Goal: Register for event/course

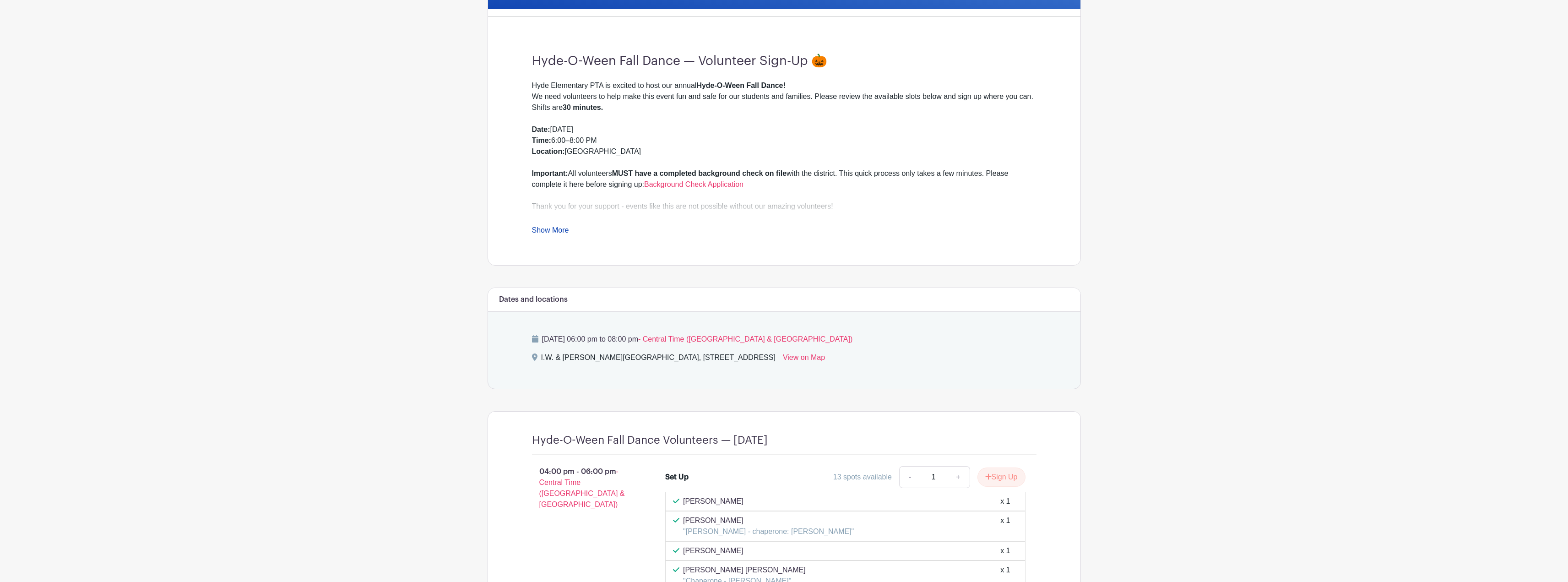
scroll to position [229, 0]
click at [557, 234] on link "Show More" at bounding box center [550, 233] width 37 height 12
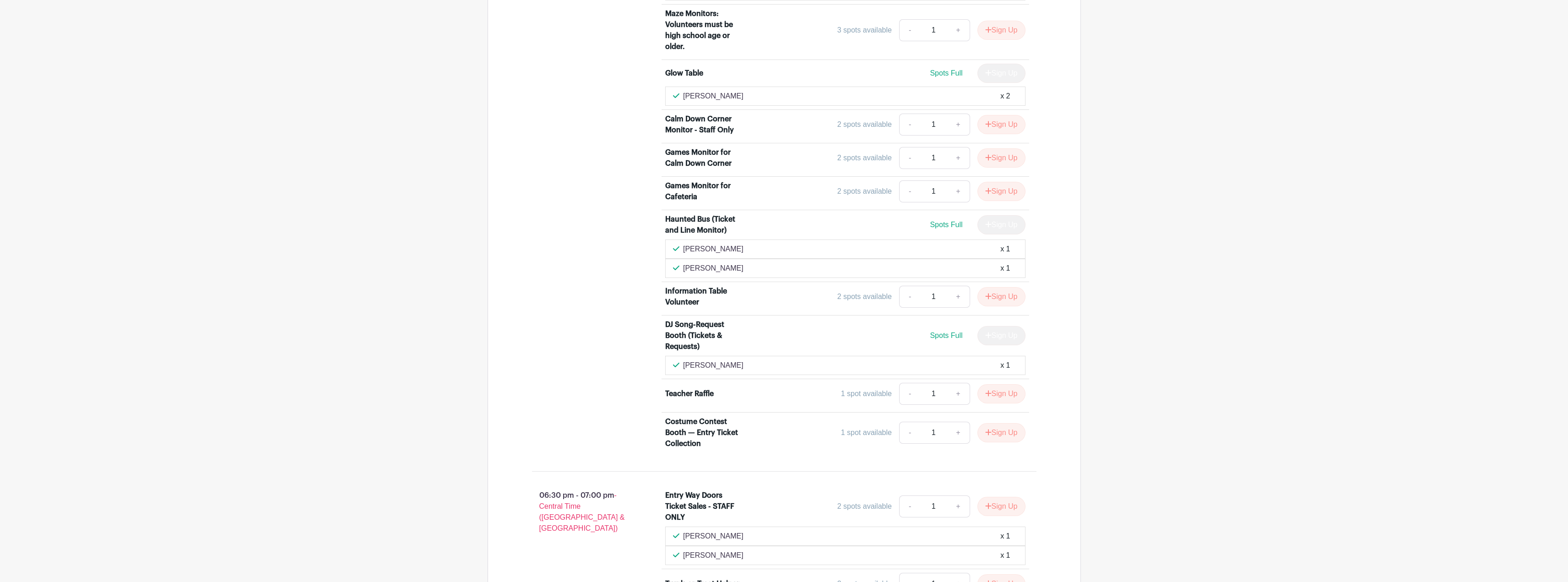
scroll to position [1420, 0]
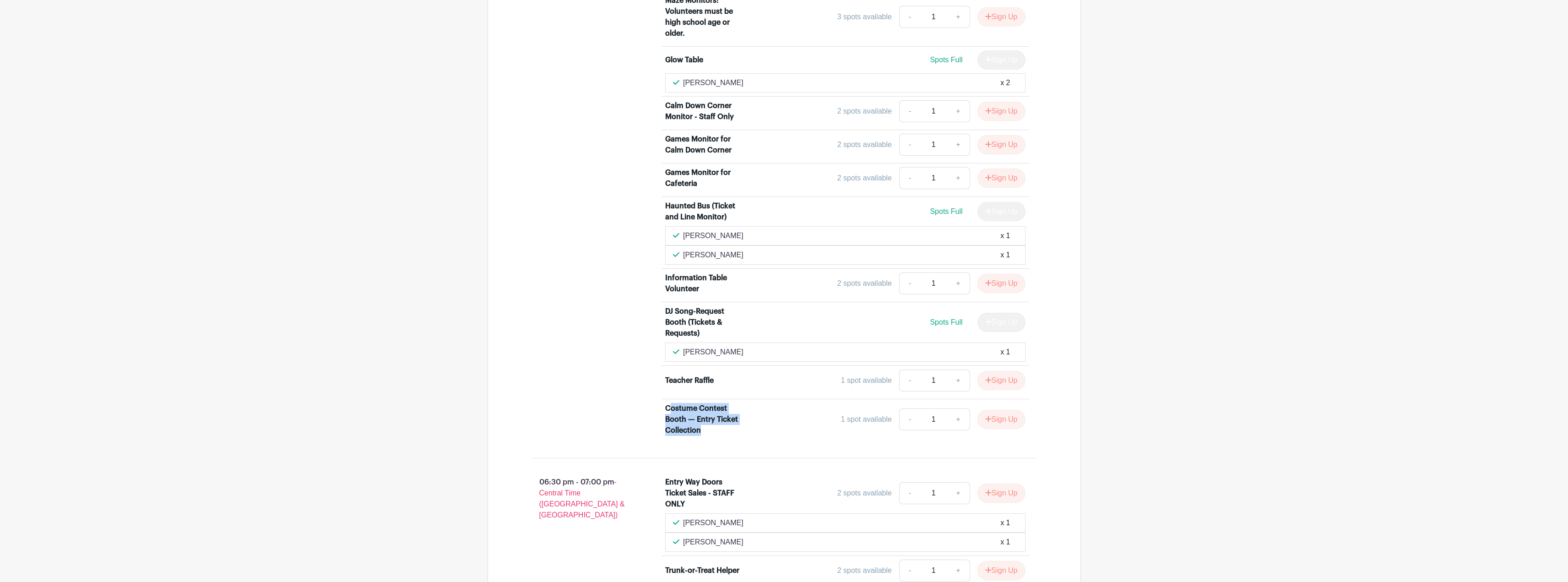
drag, startPoint x: 670, startPoint y: 409, endPoint x: 741, endPoint y: 428, distance: 73.5
click at [739, 432] on div "Costume Contest Booth — Entry Ticket Collection" at bounding box center [704, 419] width 79 height 33
click at [712, 415] on div "Costume Contest Booth — Entry Ticket Collection" at bounding box center [704, 419] width 79 height 33
click at [669, 409] on div "Costume Contest Booth — Entry Ticket Collection" at bounding box center [704, 419] width 79 height 33
click at [682, 406] on div "Costume Contest Booth — Entry Ticket Collection" at bounding box center [704, 419] width 79 height 33
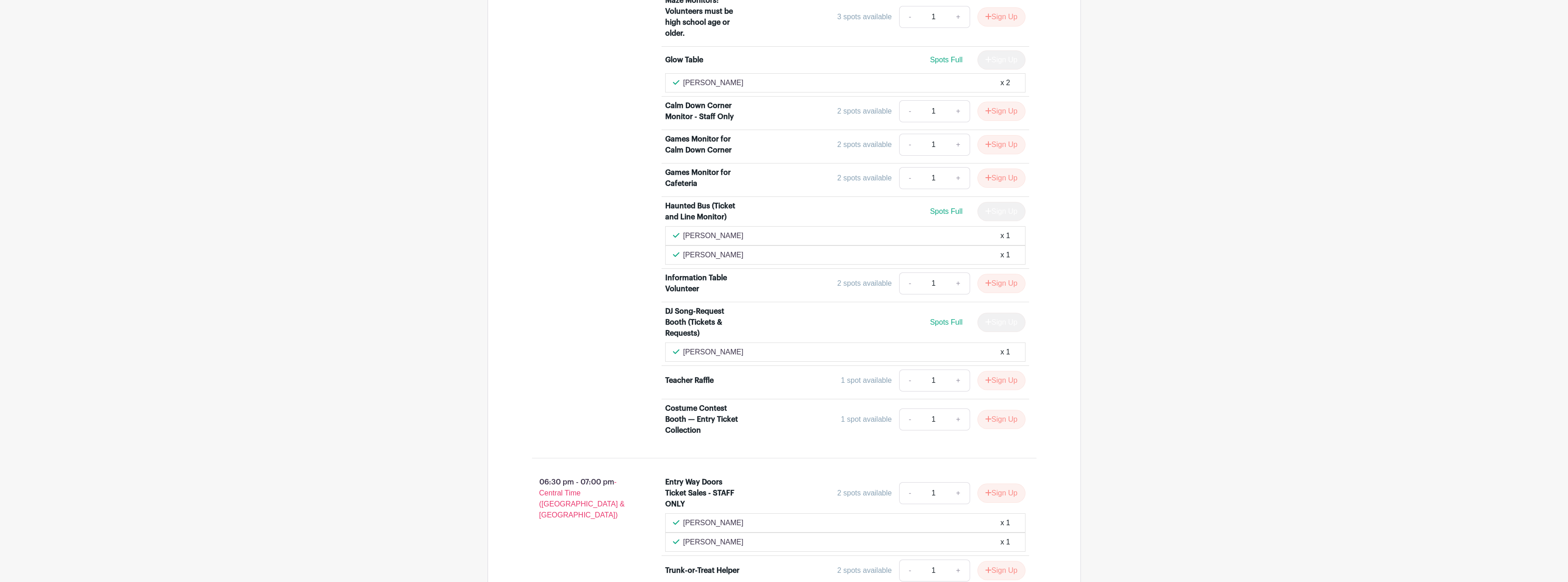
click at [640, 410] on div "06:00 pm - 06:30 pm - Central Time ([GEOGRAPHIC_DATA] & [GEOGRAPHIC_DATA])" at bounding box center [584, 75] width 134 height 737
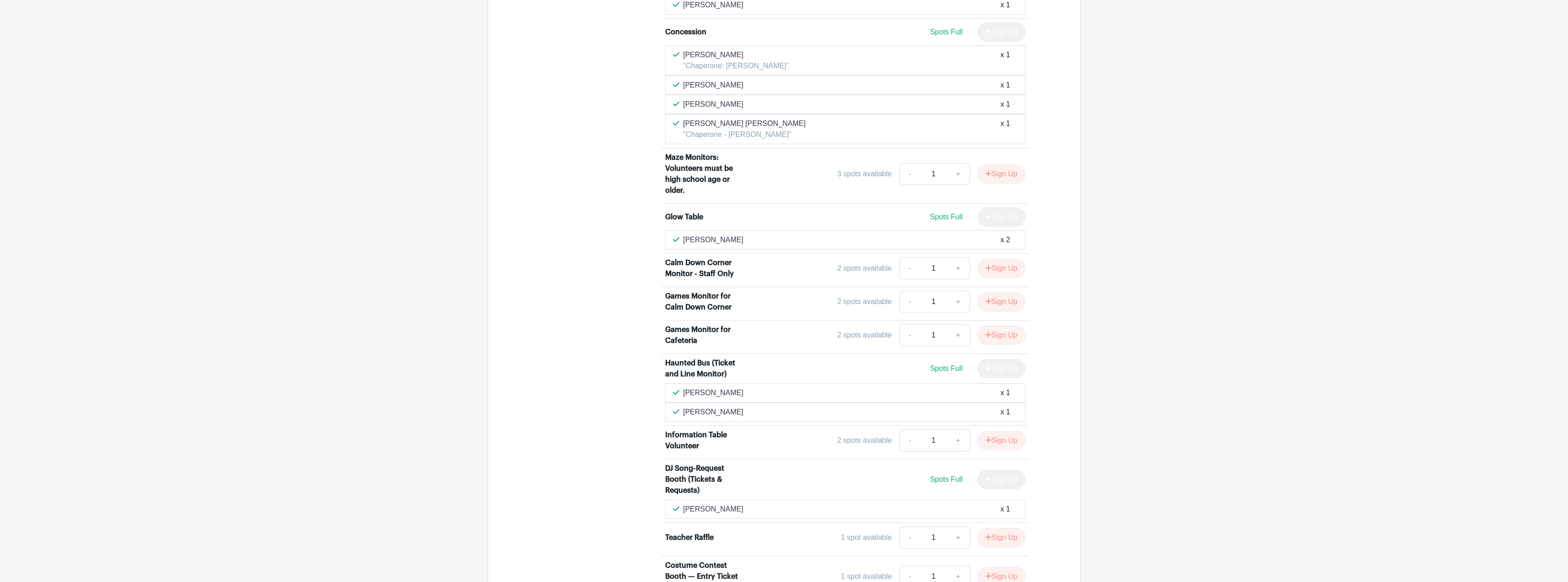
scroll to position [1309, 0]
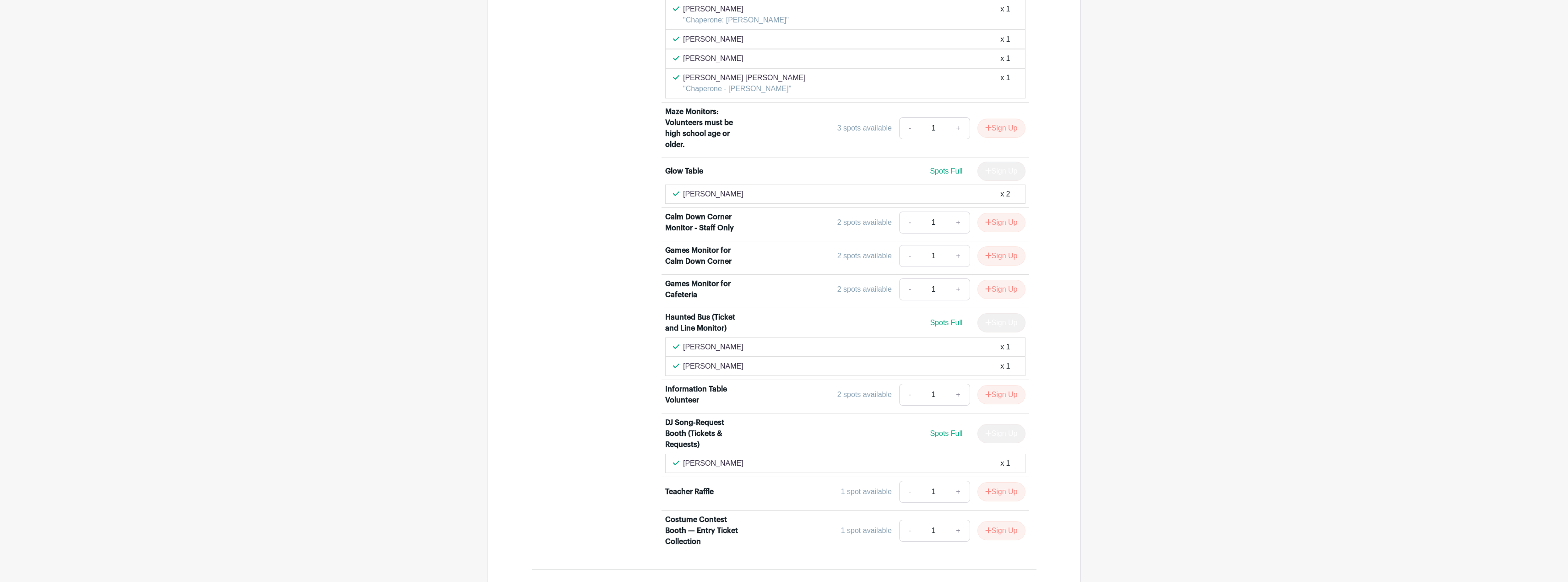
drag, startPoint x: 1147, startPoint y: 416, endPoint x: 1111, endPoint y: 438, distance: 42.2
drag, startPoint x: 1111, startPoint y: 438, endPoint x: 1110, endPoint y: 469, distance: 31.0
drag, startPoint x: 1050, startPoint y: 114, endPoint x: 1095, endPoint y: 53, distance: 75.8
drag, startPoint x: 1095, startPoint y: 53, endPoint x: 1317, endPoint y: 292, distance: 326.2
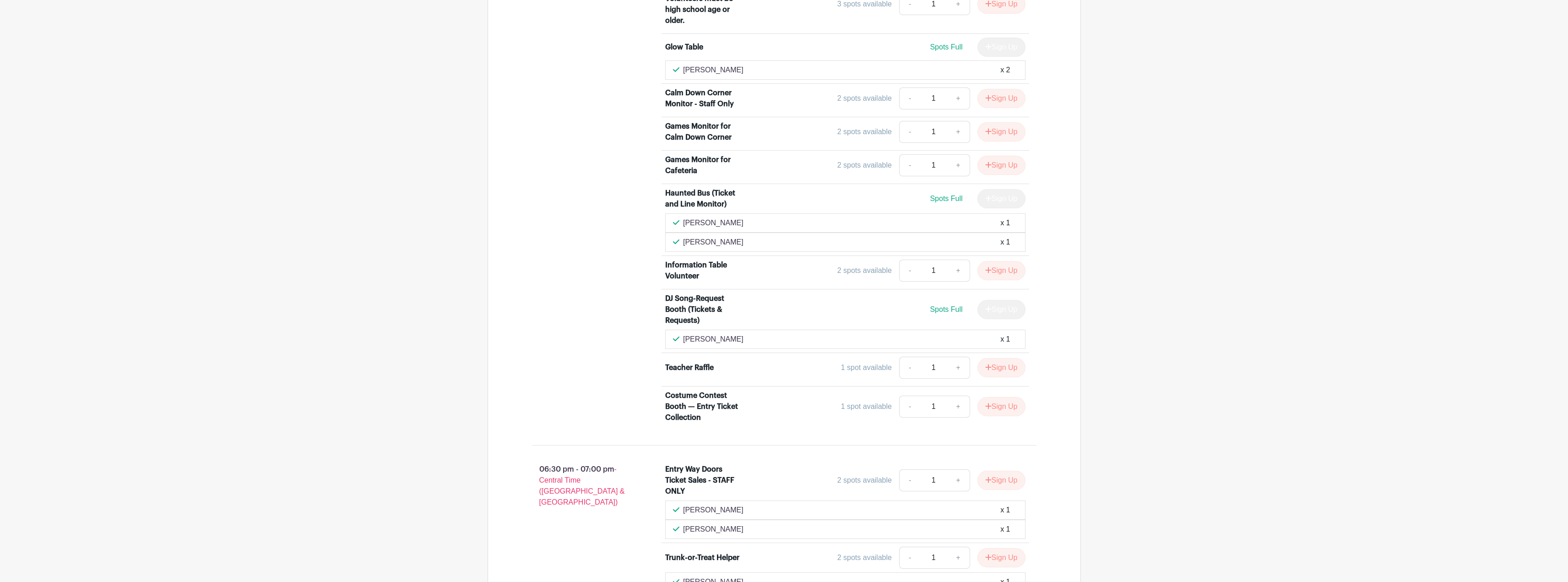
scroll to position [1400, 0]
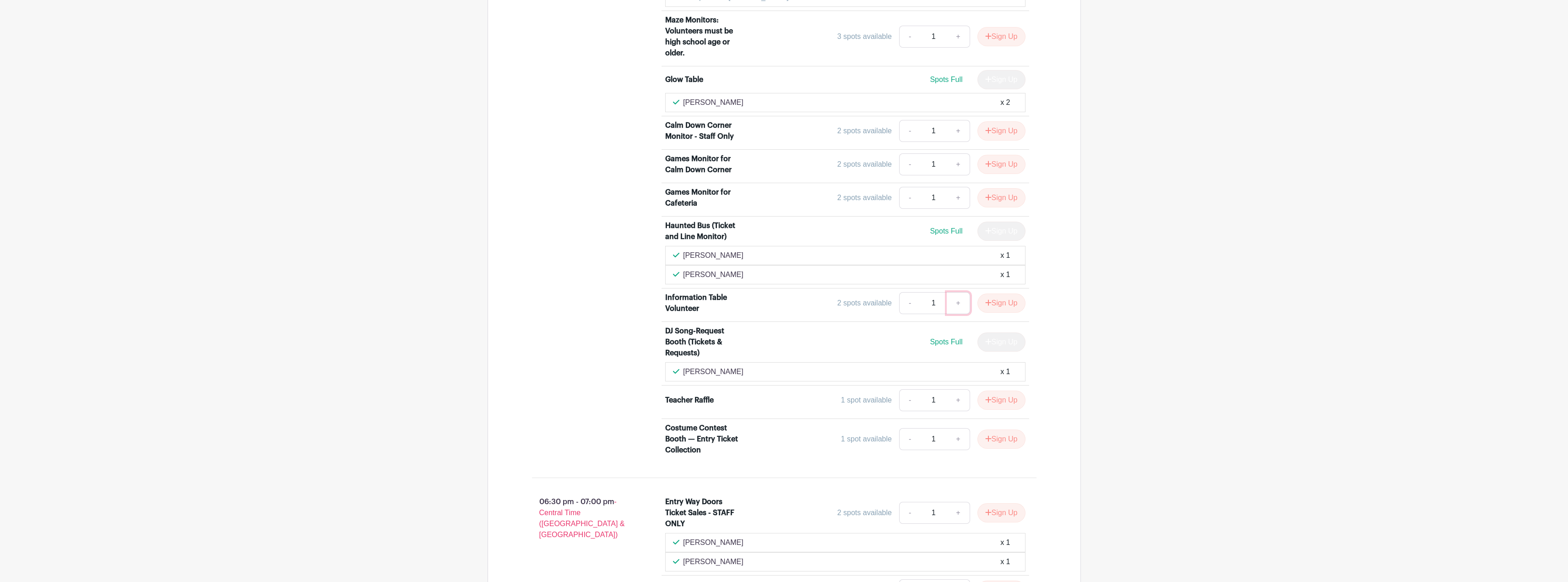
click at [958, 303] on link "+" at bounding box center [958, 303] width 23 height 22
type input "2"
click at [1004, 305] on button "Sign Up" at bounding box center [1002, 303] width 48 height 19
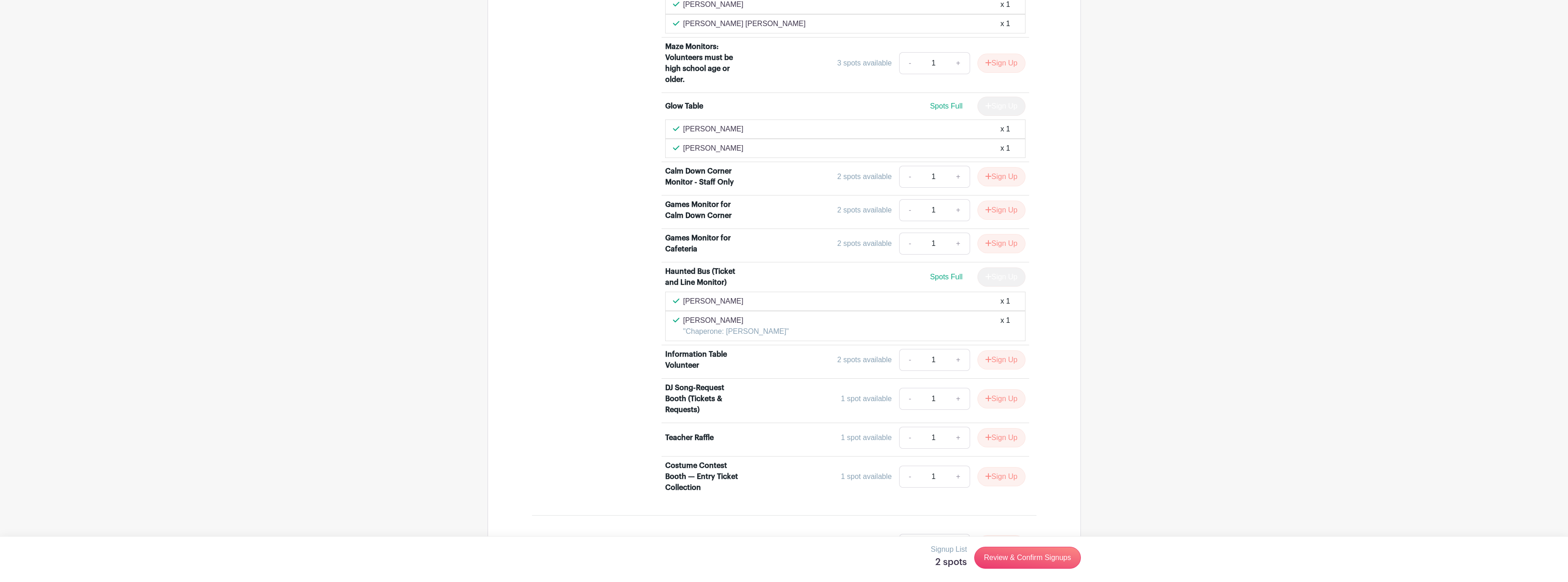
scroll to position [2133, 0]
click at [964, 354] on link "+" at bounding box center [958, 356] width 23 height 22
type input "2"
click at [996, 354] on button "Sign Up" at bounding box center [1002, 356] width 48 height 19
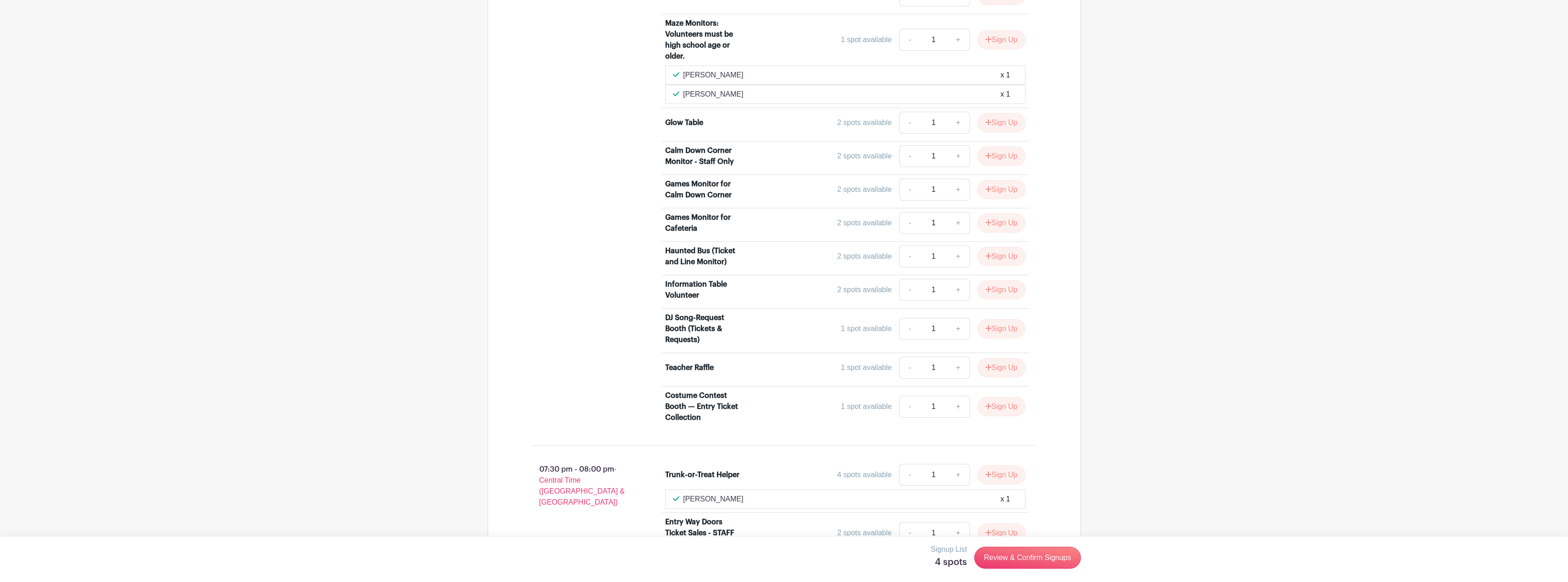
scroll to position [2775, 0]
click at [959, 291] on link "+" at bounding box center [958, 291] width 23 height 22
type input "2"
click at [1005, 289] on button "Sign Up" at bounding box center [1002, 291] width 48 height 19
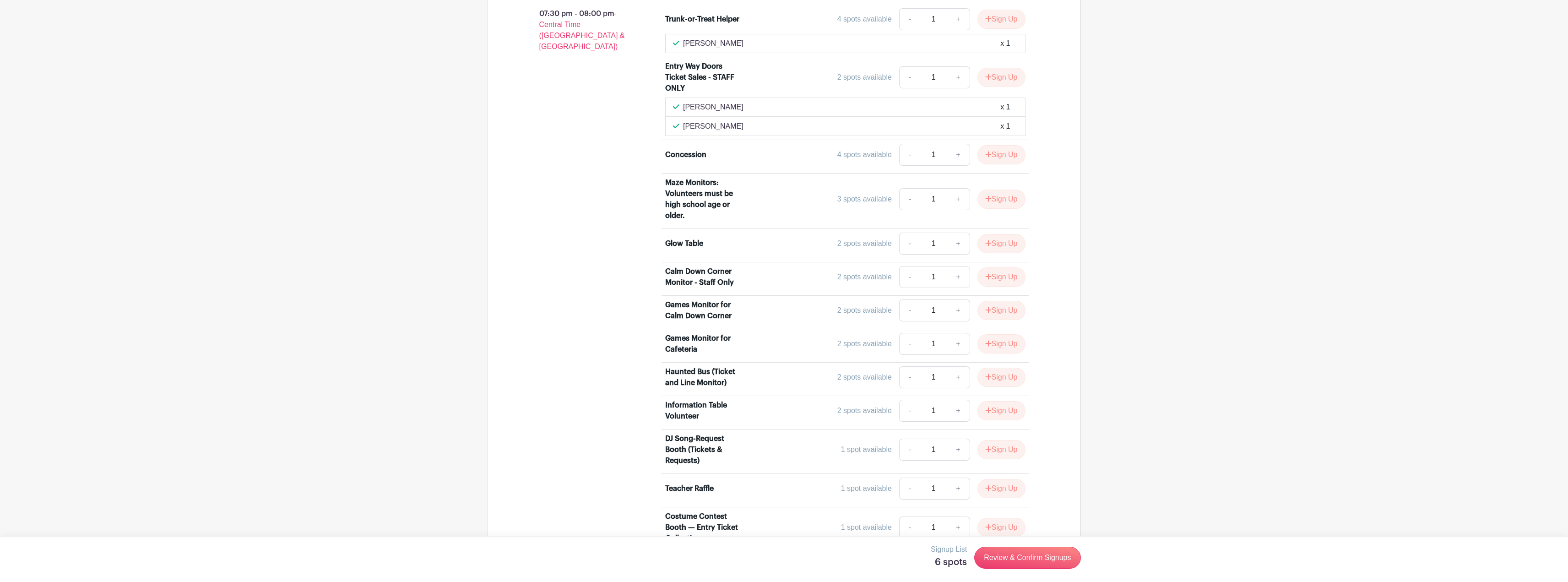
scroll to position [3233, 0]
click at [961, 409] on link "+" at bounding box center [958, 410] width 23 height 22
type input "2"
click at [994, 411] on button "Sign Up" at bounding box center [1002, 409] width 48 height 19
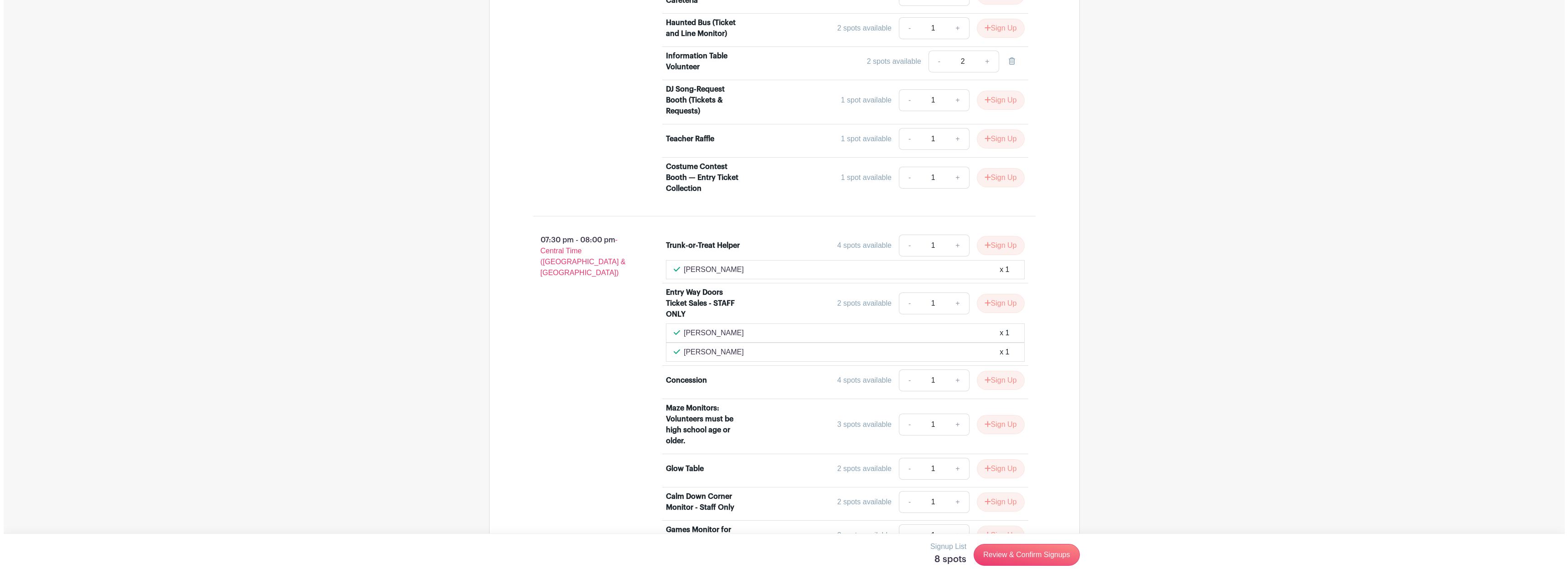
scroll to position [3023, 0]
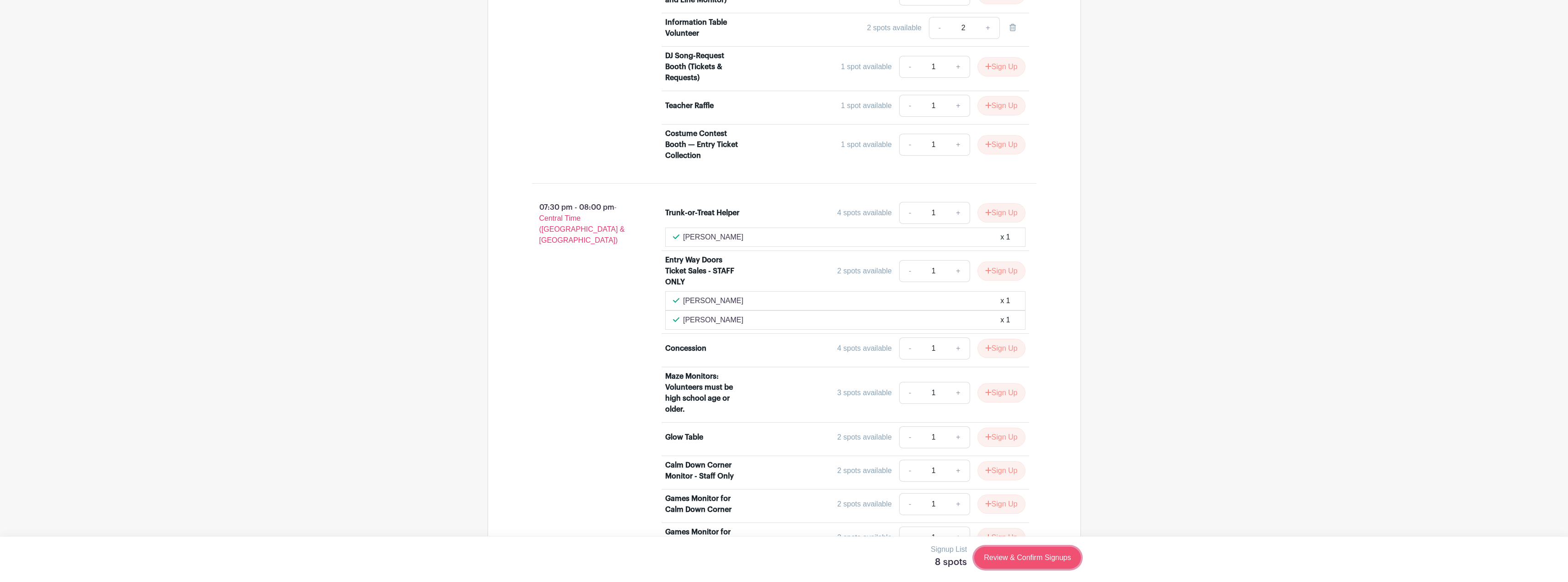
click at [1035, 559] on link "Review & Confirm Signups" at bounding box center [1027, 557] width 106 height 22
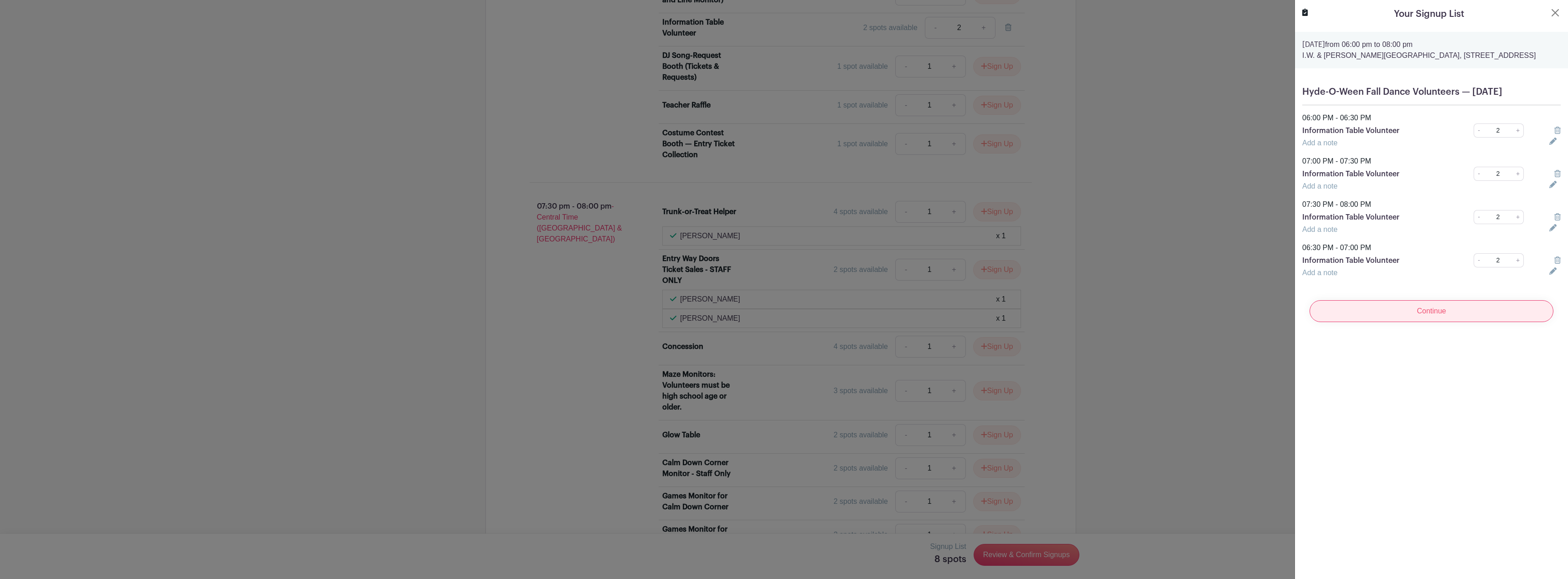
click at [1408, 322] on input "Continue" at bounding box center [1431, 311] width 244 height 22
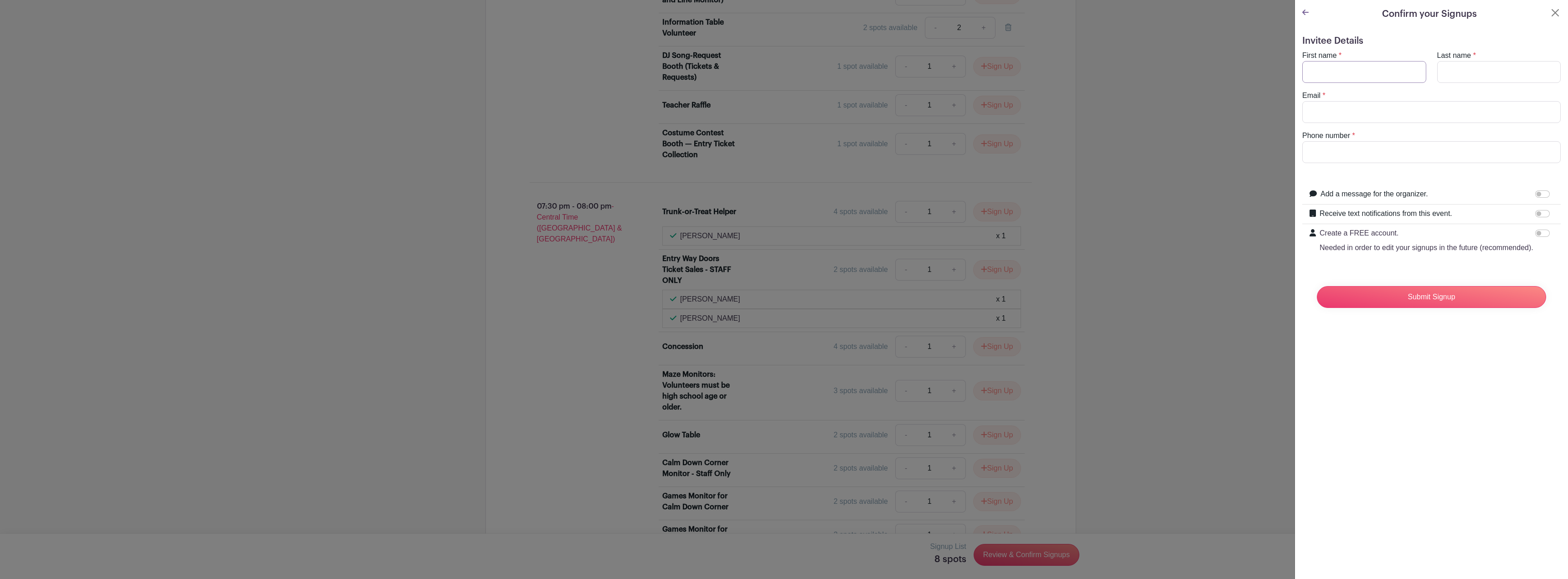
click at [1332, 71] on input "First name" at bounding box center [1364, 72] width 124 height 22
type input "[PERSON_NAME]"
type input "[EMAIL_ADDRESS][DOMAIN_NAME]"
type input "[PHONE_NUMBER]"
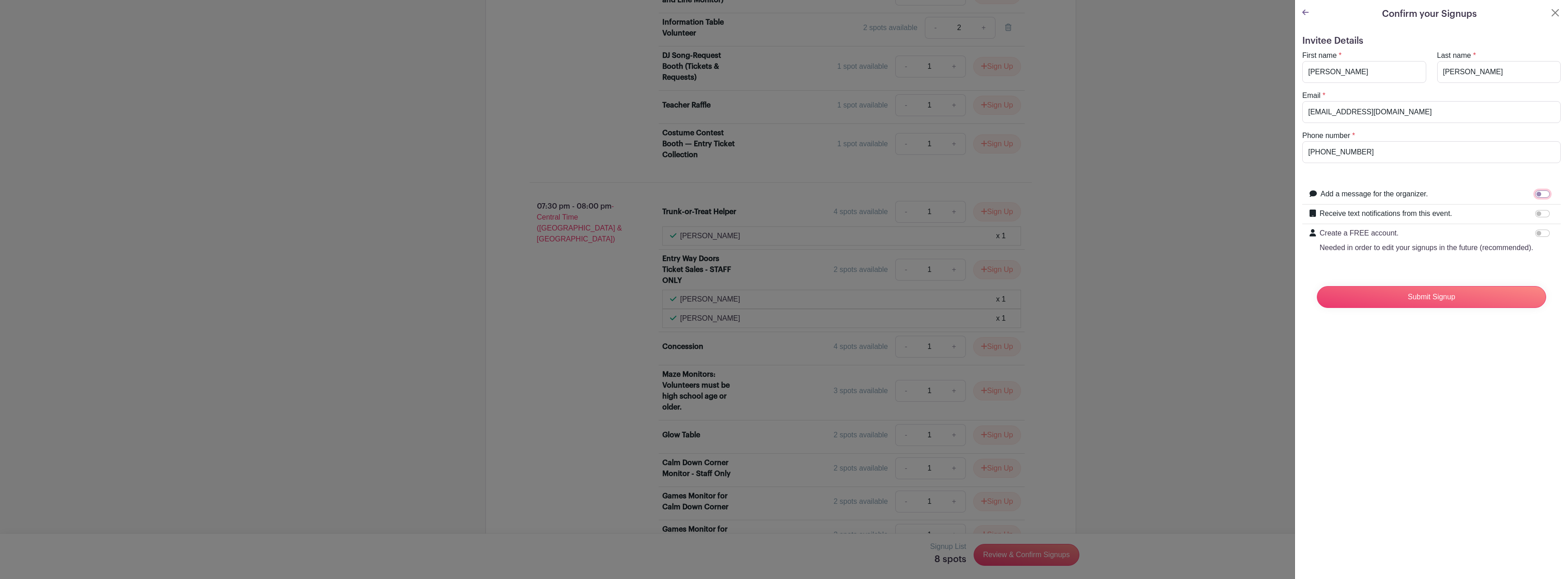
click at [1535, 194] on input "Add a message for the organizer." at bounding box center [1543, 195] width 14 height 7
checkbox input "true"
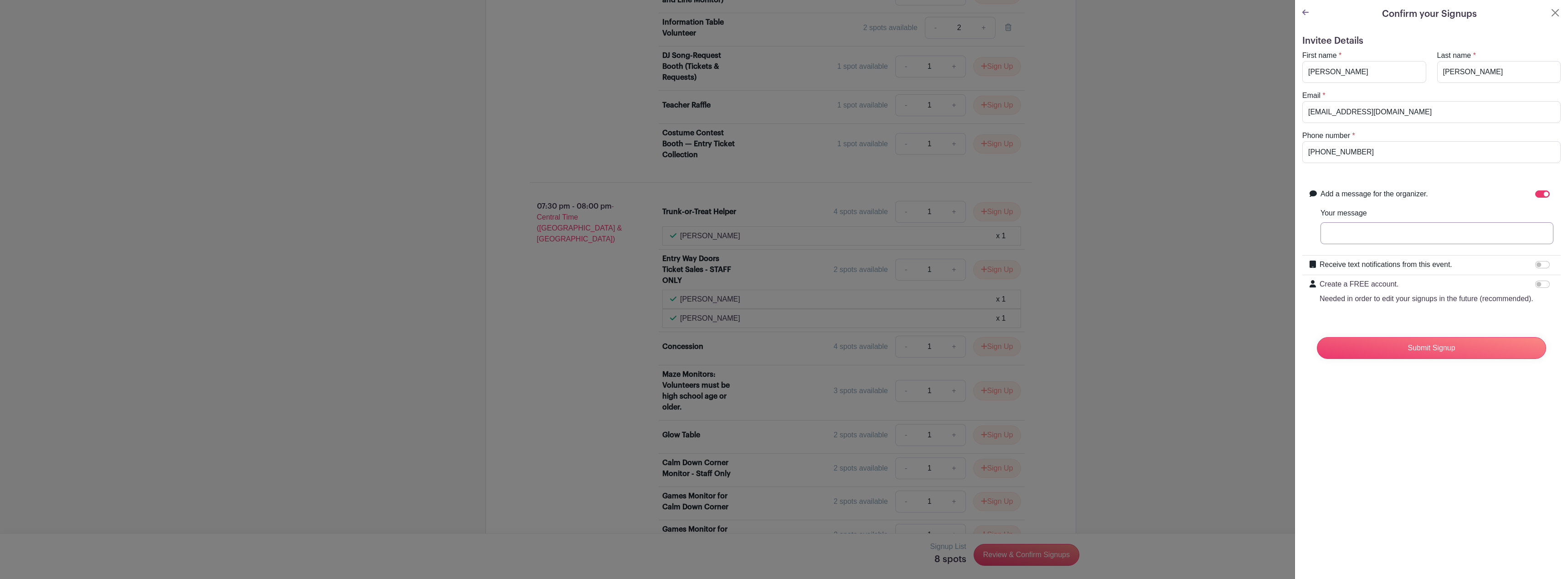
click at [1374, 236] on input "Your message" at bounding box center [1436, 233] width 233 height 22
type input "[PERSON_NAME] & [PERSON_NAME]"
click at [1431, 359] on input "Submit Signup" at bounding box center [1430, 348] width 229 height 22
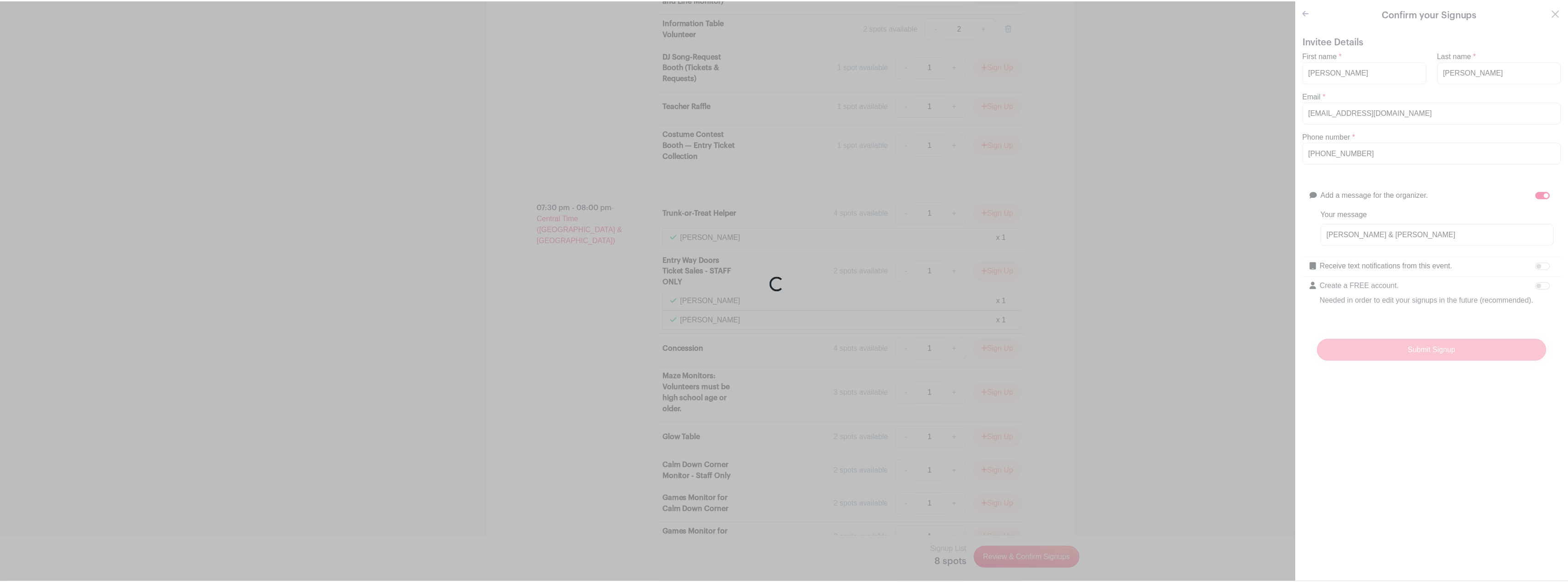
scroll to position [3076, 0]
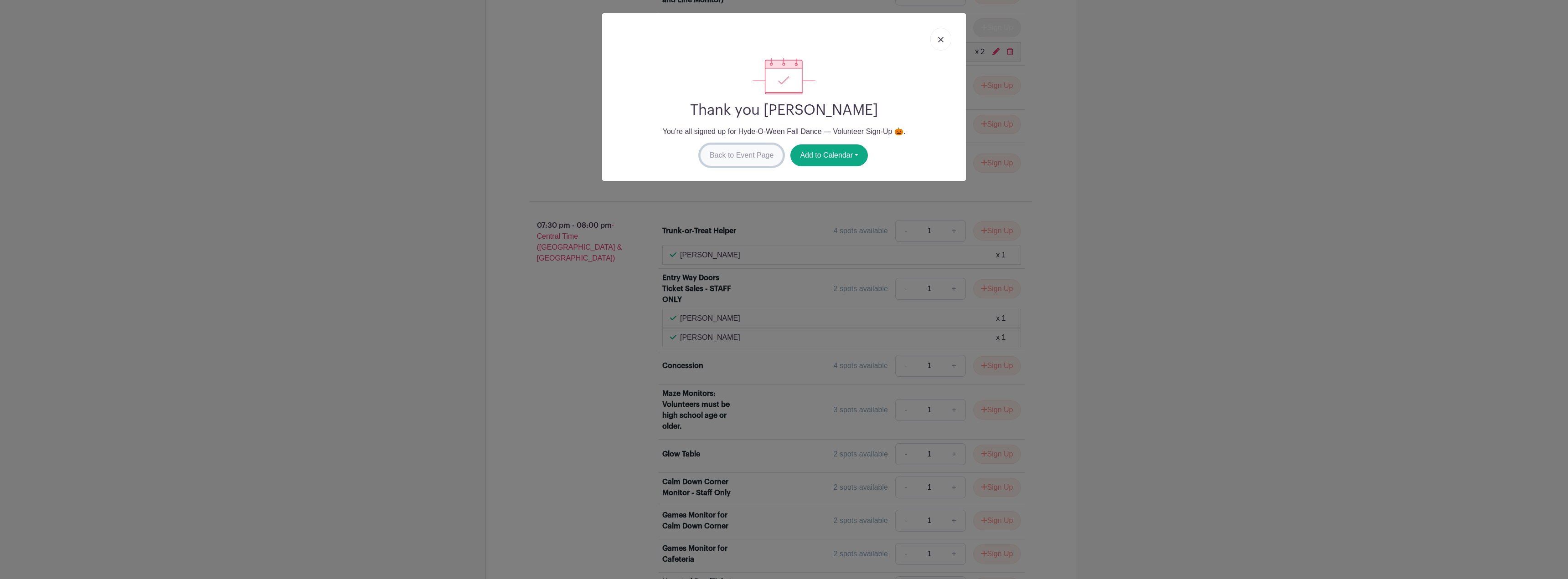
click at [728, 157] on link "Back to Event Page" at bounding box center [742, 156] width 83 height 22
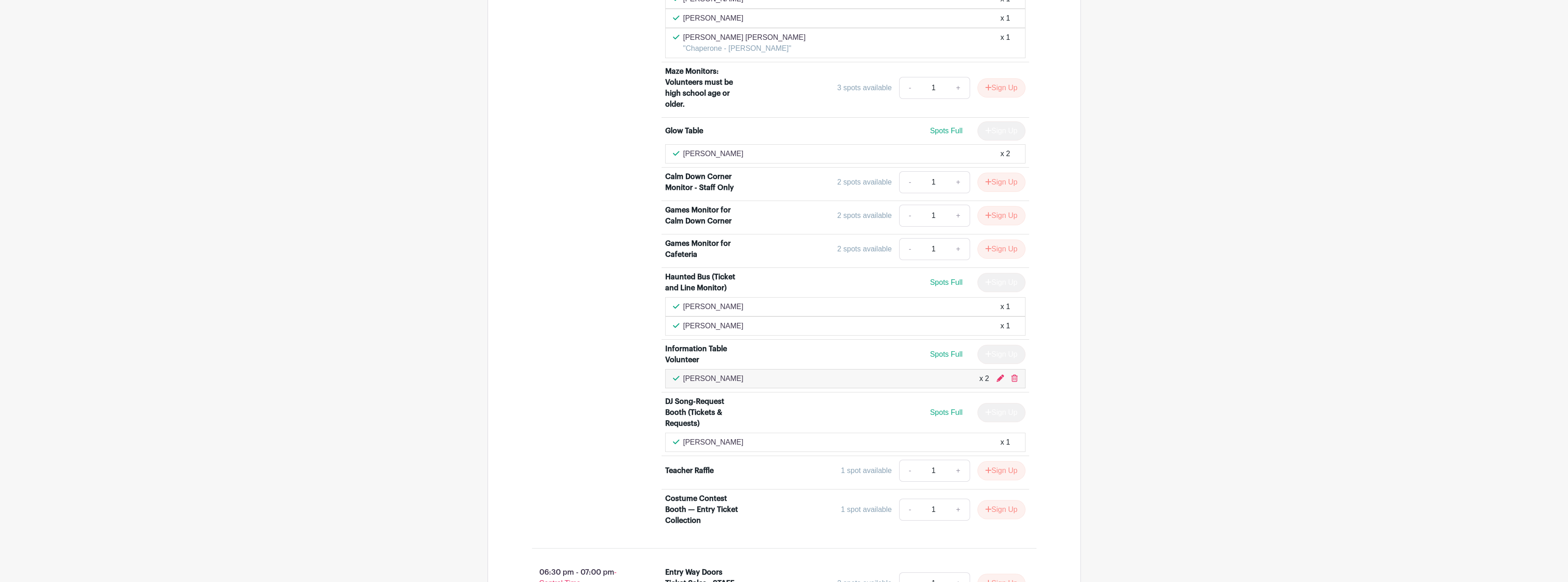
scroll to position [1420, 0]
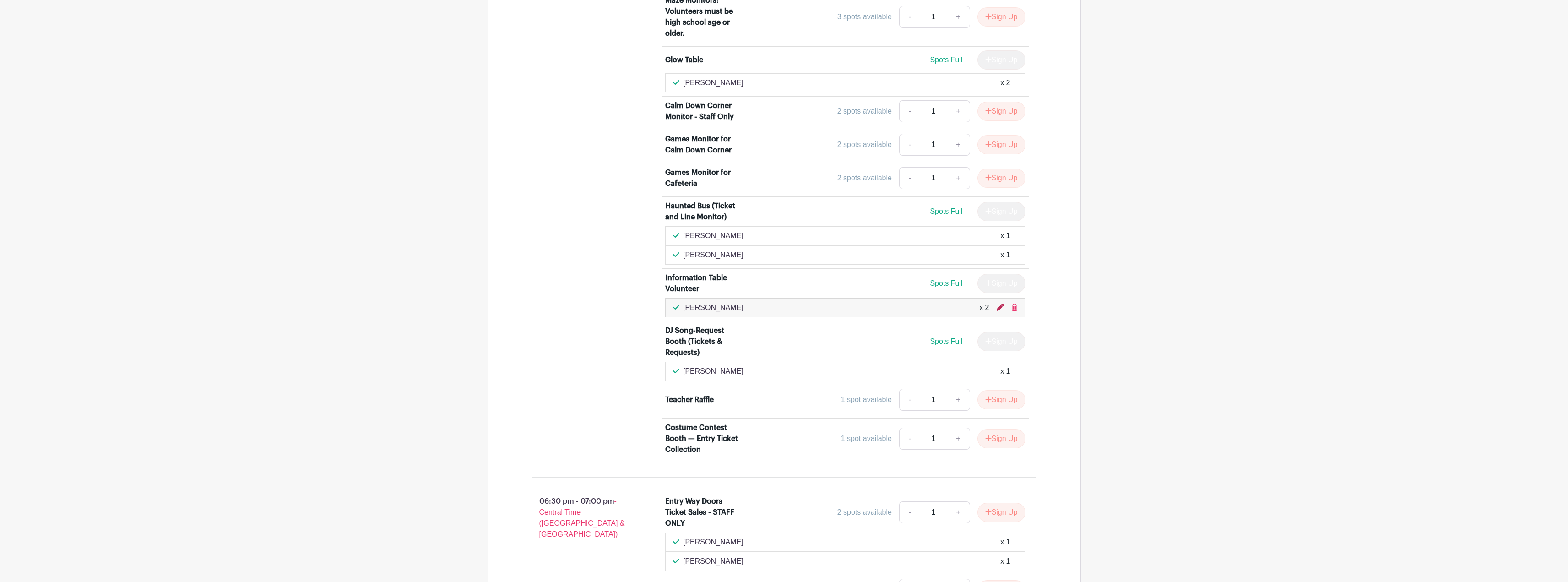
click at [1000, 307] on icon at bounding box center [1001, 307] width 7 height 7
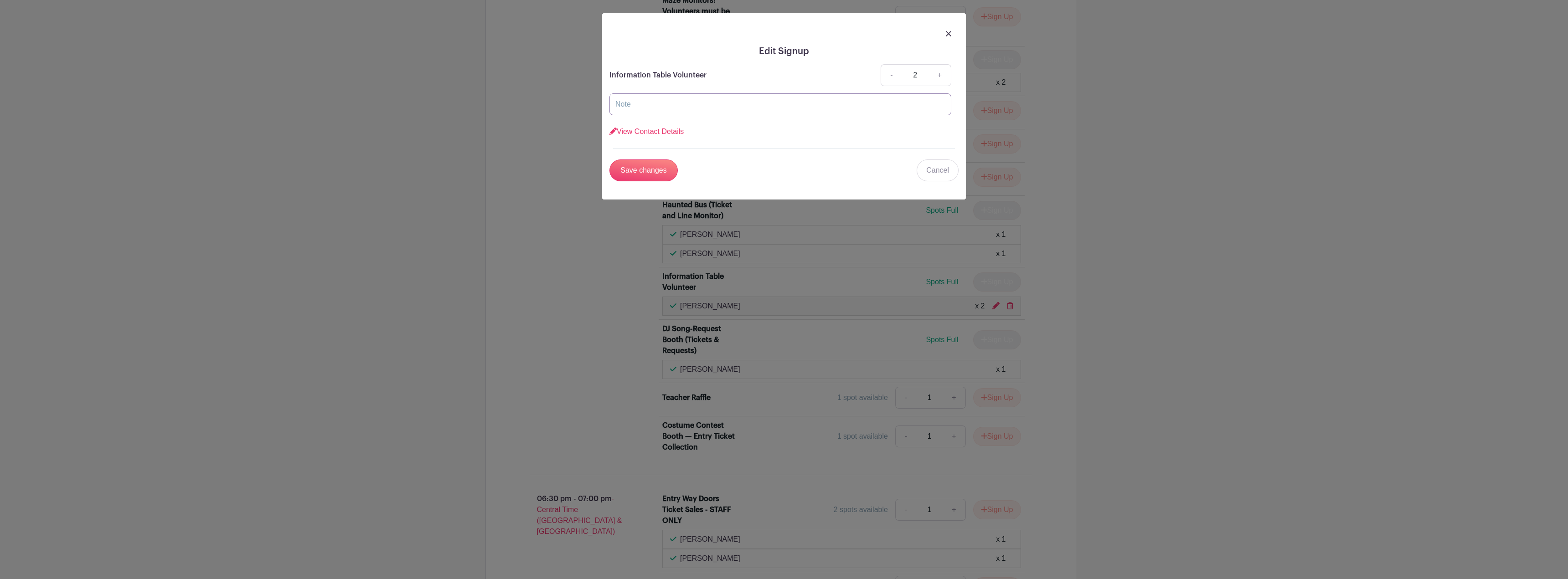
click at [654, 103] on input "text" at bounding box center [781, 104] width 342 height 22
type input "J"
click at [645, 129] on link "View Contact Details" at bounding box center [647, 131] width 74 height 8
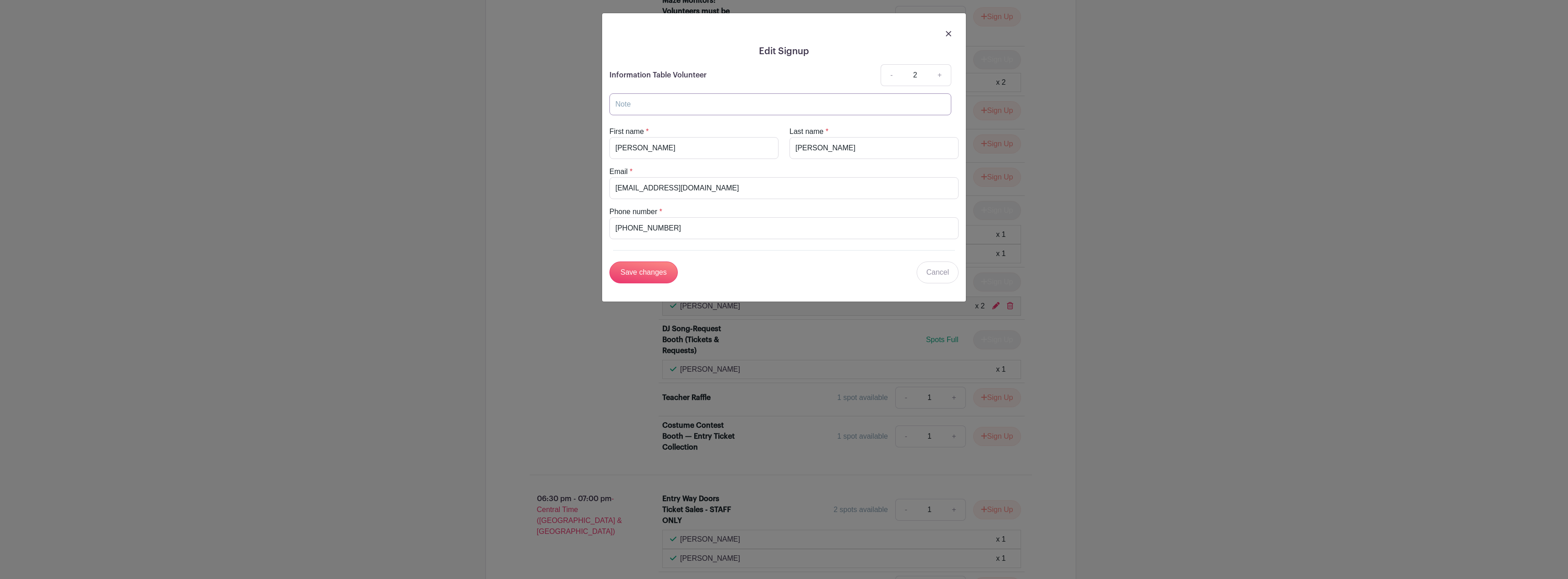
click at [655, 101] on input "text" at bounding box center [781, 104] width 342 height 22
click at [931, 271] on link "Cancel" at bounding box center [937, 272] width 42 height 22
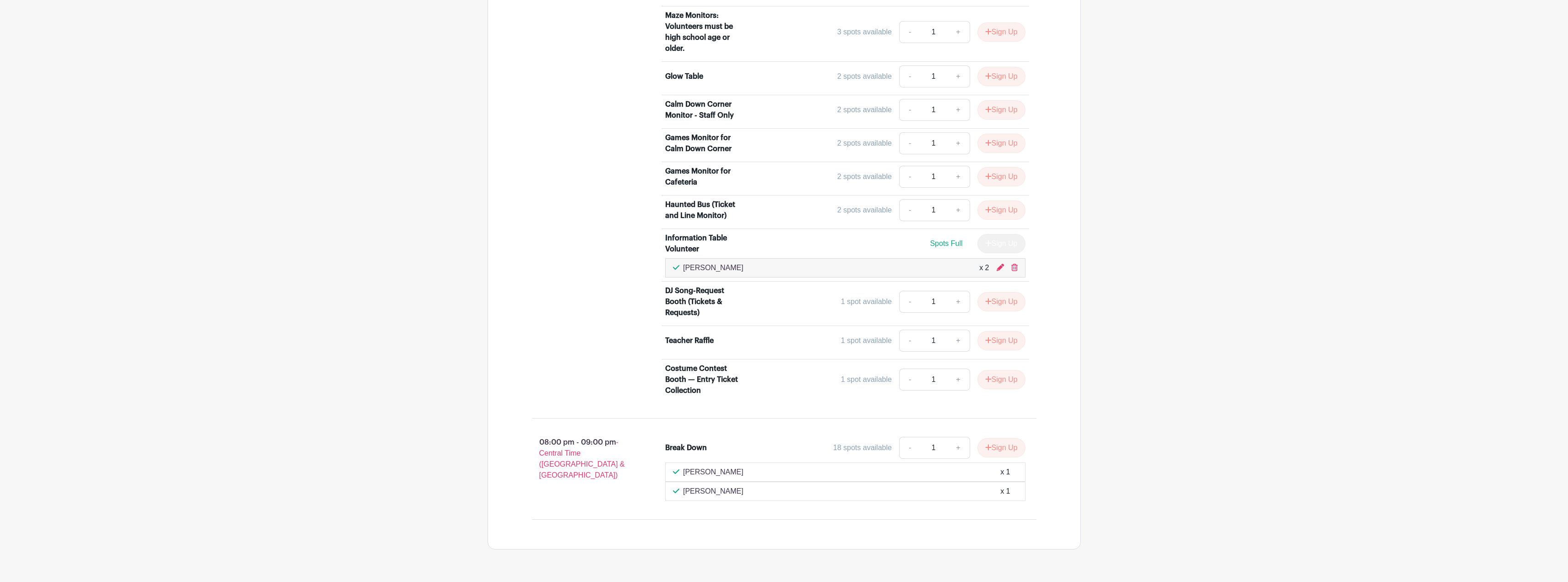
scroll to position [3482, 0]
